Goal: Task Accomplishment & Management: Manage account settings

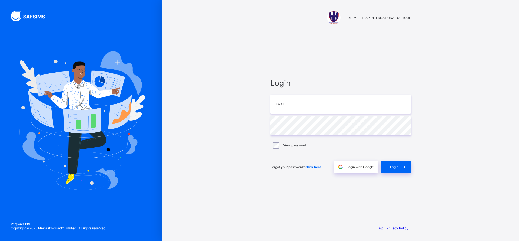
type input "**********"
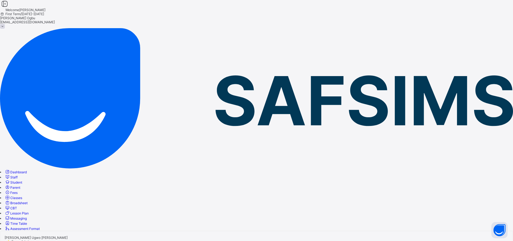
click at [6, 186] on div "Dashboard Staff Student Parent Fees Classes Broadsheet CBT Lesson Plan Messagin…" at bounding box center [256, 200] width 513 height 62
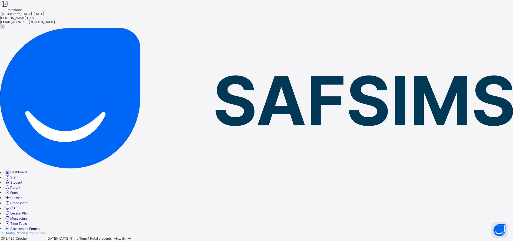
click at [127, 240] on span "View list" at bounding box center [120, 245] width 13 height 4
click at [104, 240] on div "Select class arm" at bounding box center [251, 244] width 502 height 8
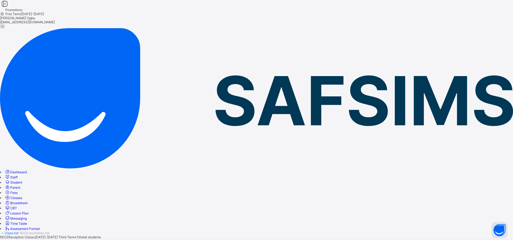
click at [18, 231] on link "Class list" at bounding box center [12, 233] width 14 height 4
click at [12, 190] on div "Dashboard Staff Student Parent Fees Classes Broadsheet CBT Lesson Plan Messagin…" at bounding box center [256, 200] width 513 height 62
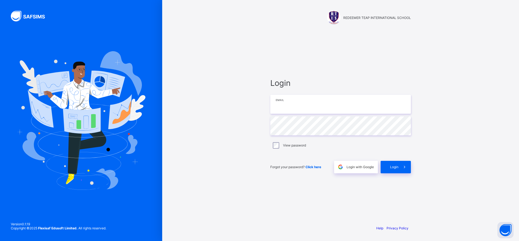
click at [302, 102] on input "email" at bounding box center [340, 104] width 141 height 19
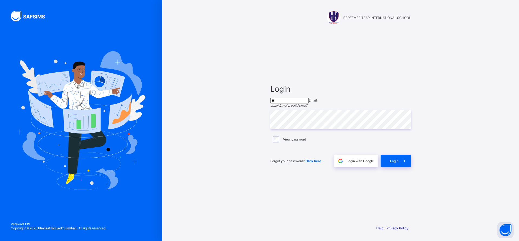
type input "**********"
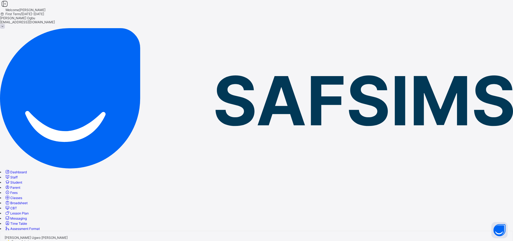
click at [22, 180] on span "Student" at bounding box center [16, 182] width 12 height 4
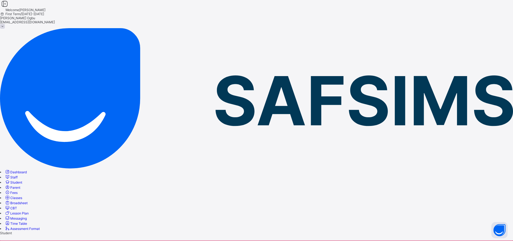
type input "*****"
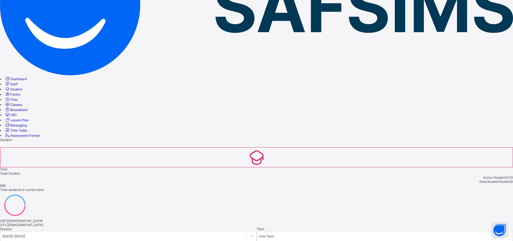
scroll to position [104, 0]
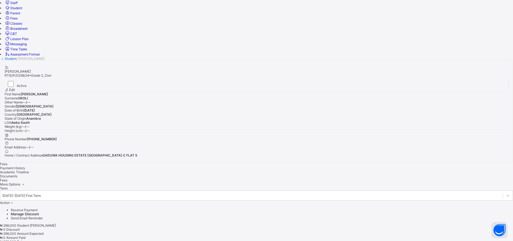
scroll to position [174, 0]
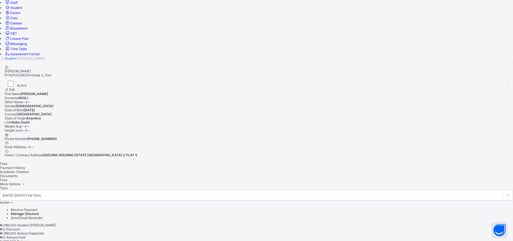
click at [22, 10] on span "Student" at bounding box center [16, 8] width 12 height 4
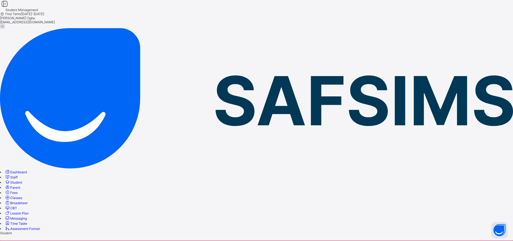
type input "*"
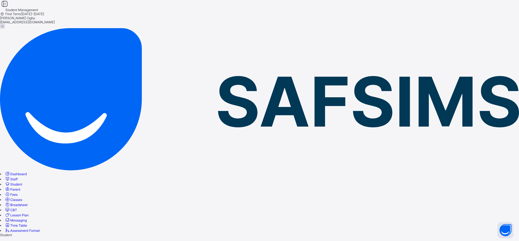
type input "*"
type input "*****"
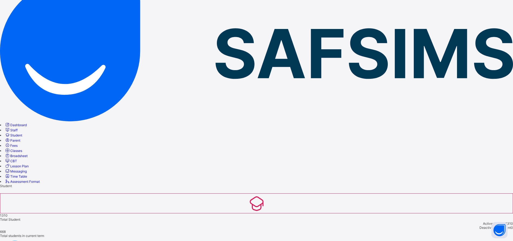
scroll to position [81, 0]
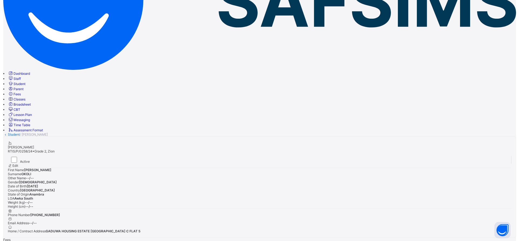
scroll to position [17, 0]
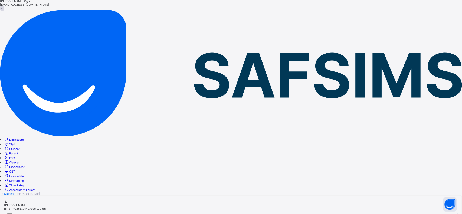
scroll to position [0, 0]
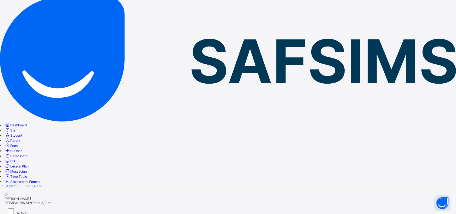
scroll to position [42, 0]
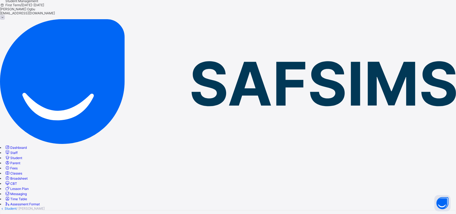
scroll to position [0, 0]
